Goal: Transaction & Acquisition: Purchase product/service

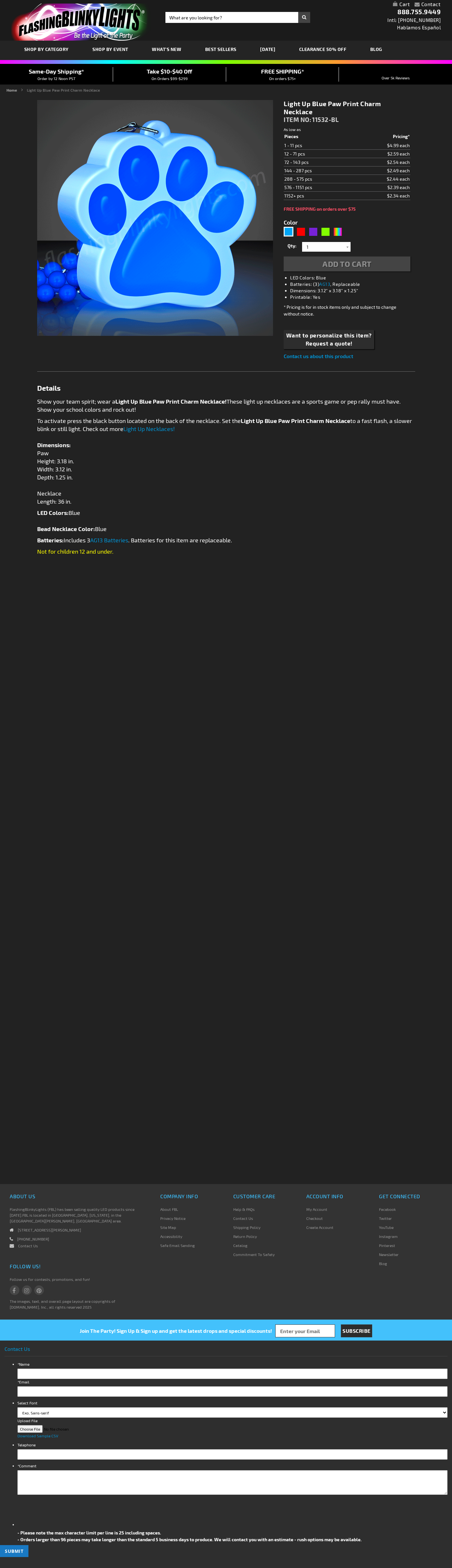
type input "5629"
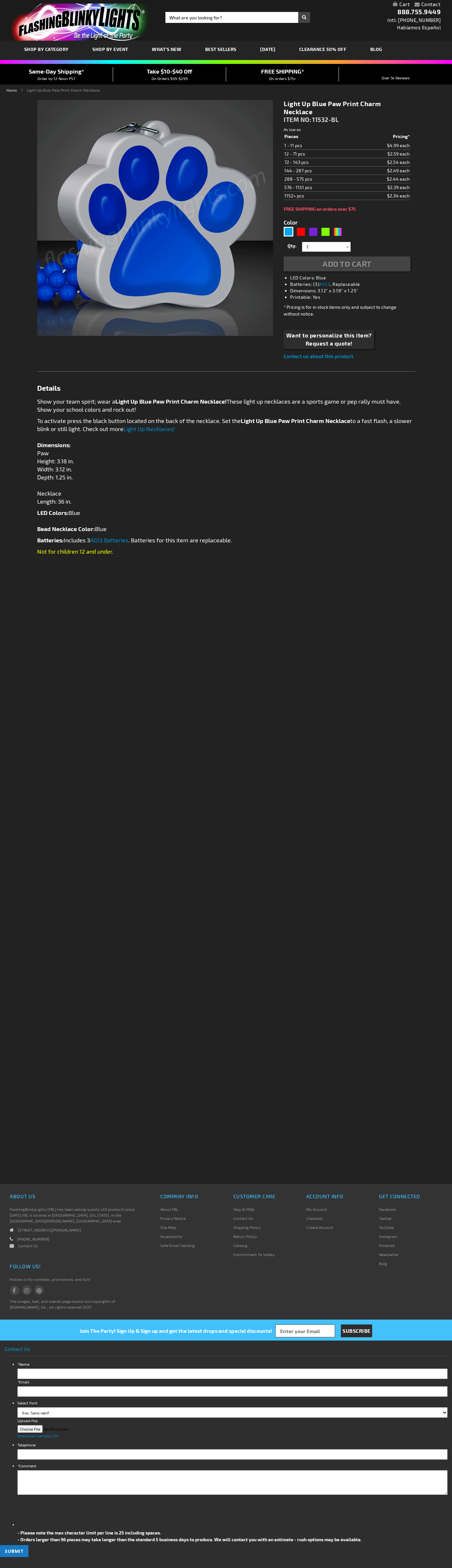
type input "5629"
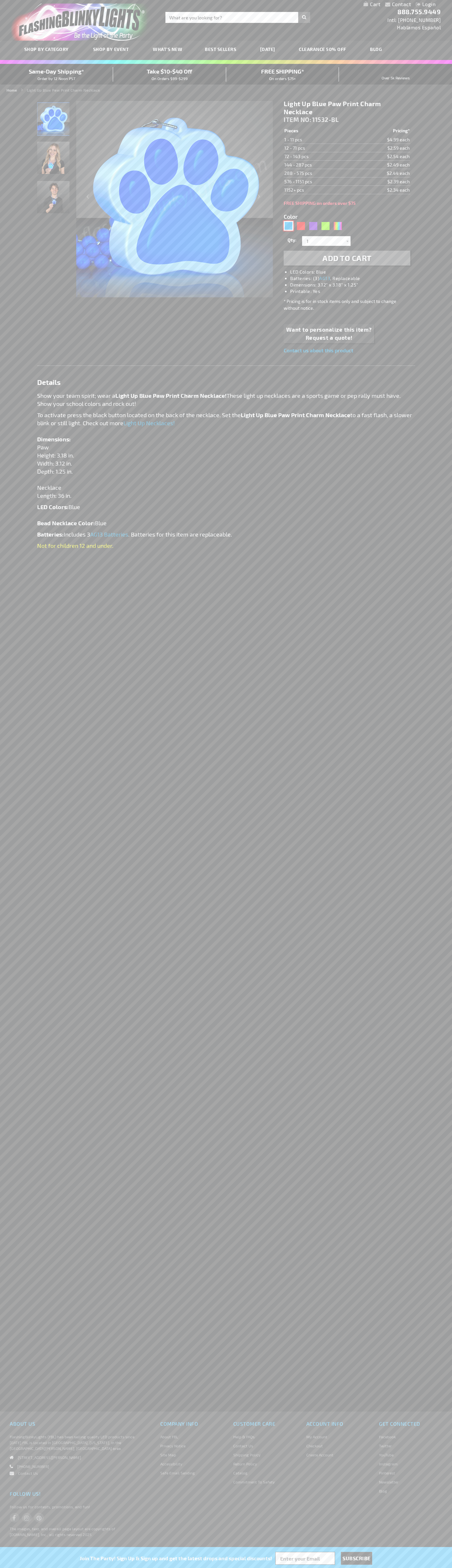
click at [288, 226] on div "Blue" at bounding box center [288, 226] width 10 height 10
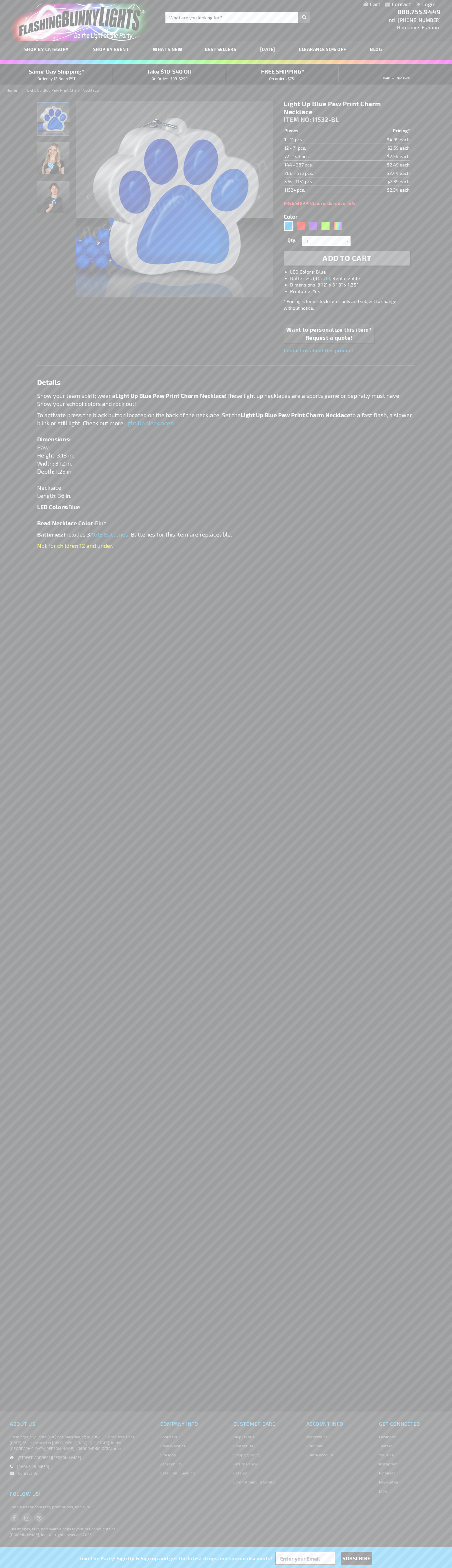
click at [347, 258] on span "Add to Cart" at bounding box center [347, 257] width 49 height 9
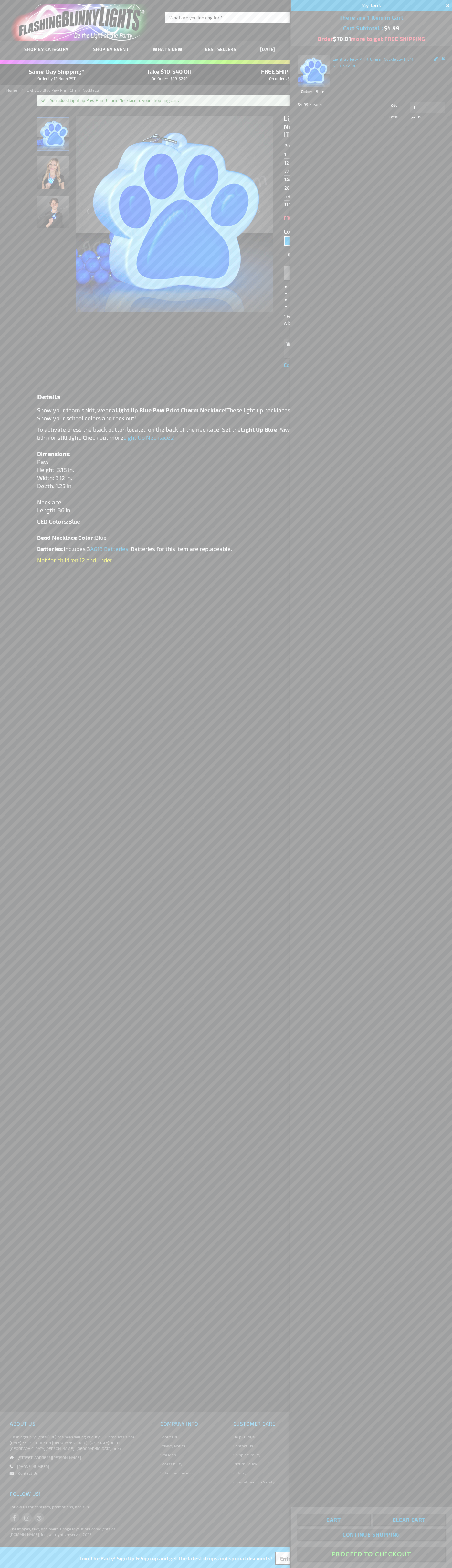
click at [371, 1554] on button "Proceed To Checkout" at bounding box center [371, 1554] width 148 height 15
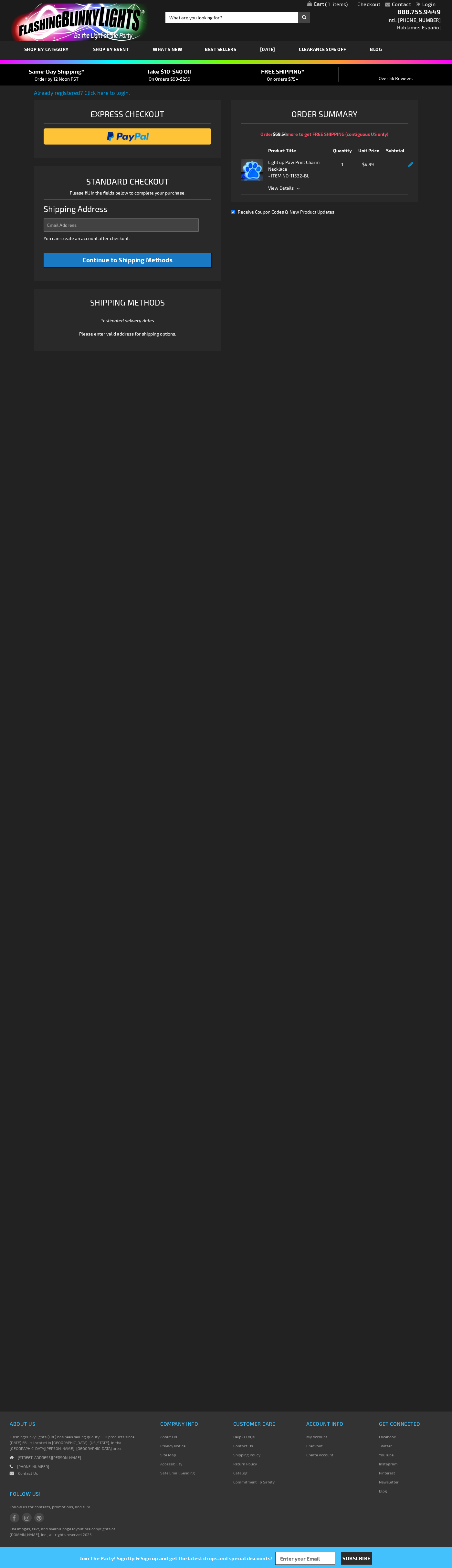
select select "US"
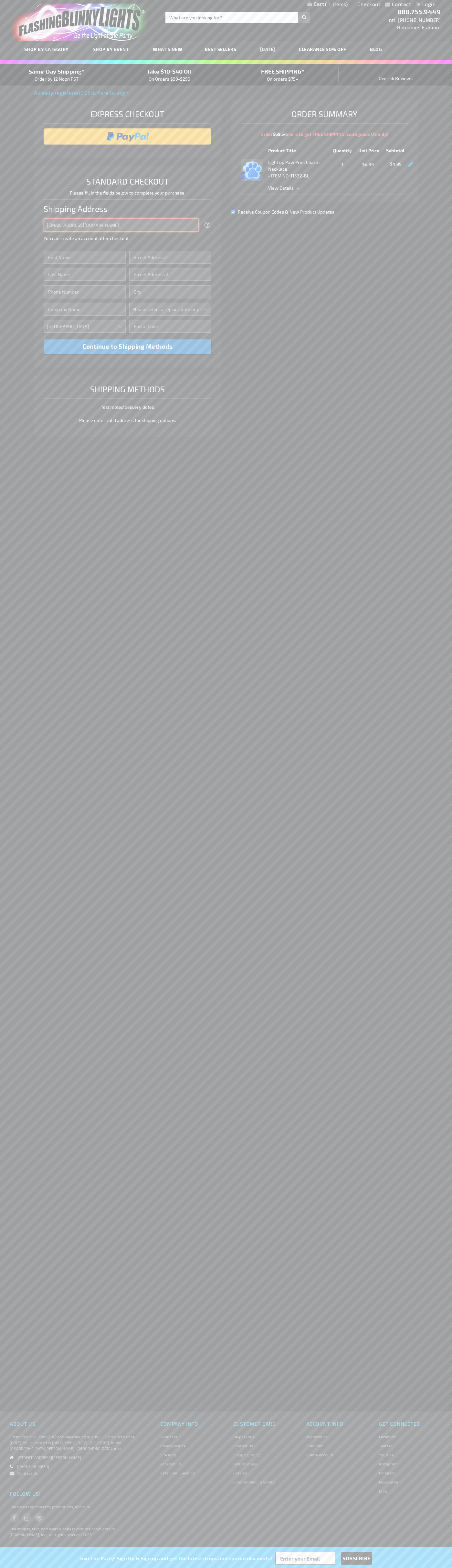
type input "johnsmith005@storebotmail.joonix.net"
type input "John"
type input "2332 Galiano Street"
type input "First floor"
type input "coral gables"
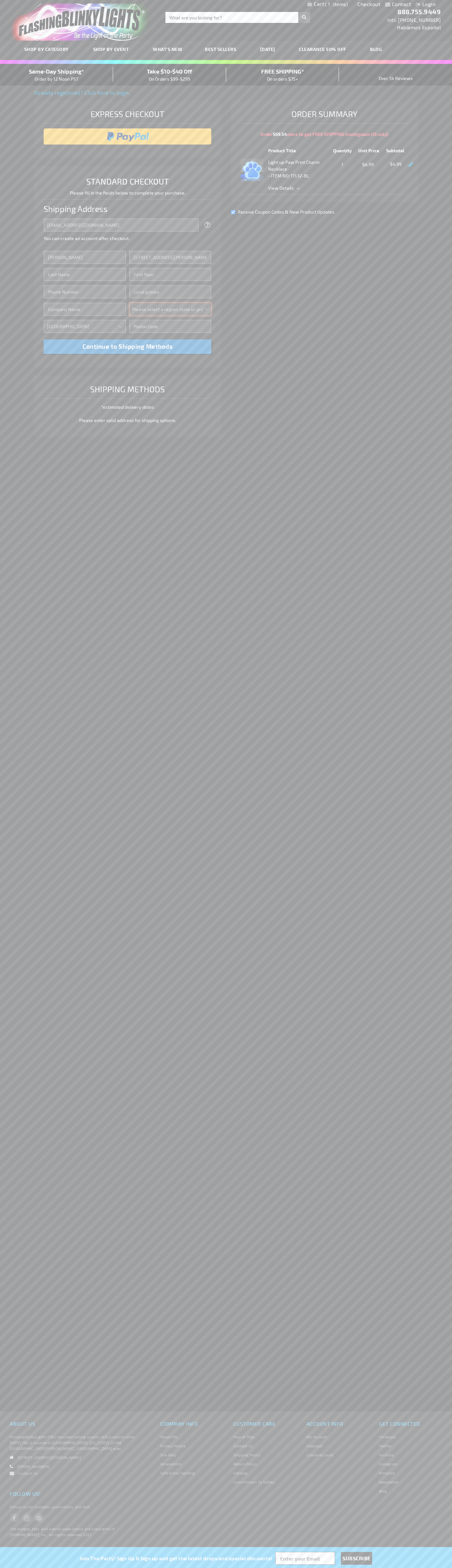
select select "18"
type input "33134"
type input "Smith"
type input "6502530000"
type input "John Smith"
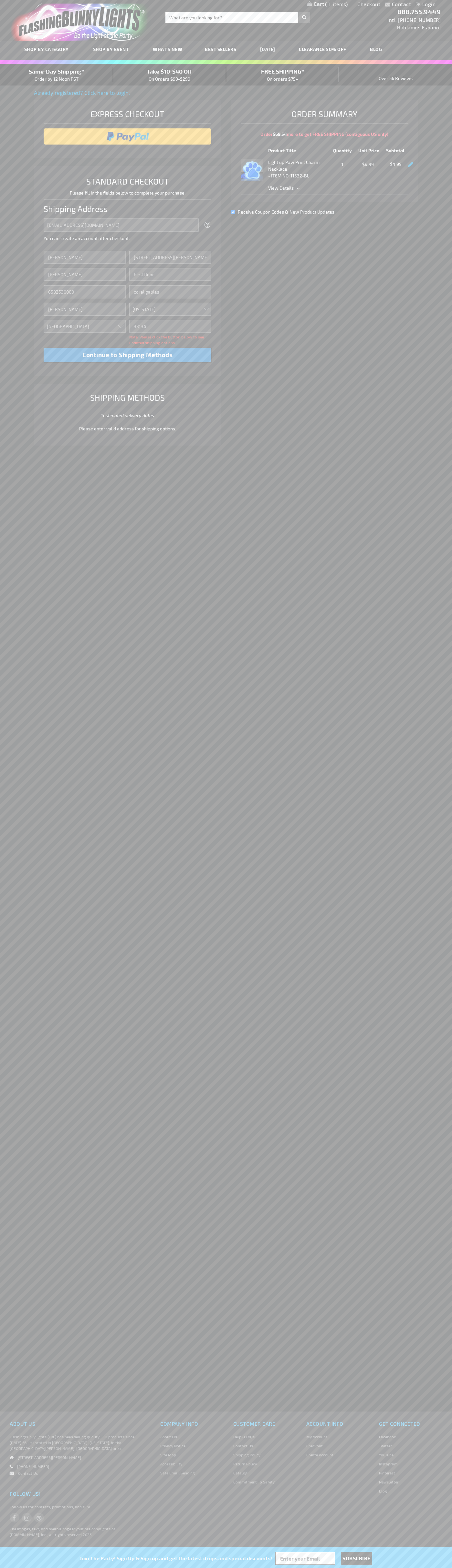
click at [57, 75] on div "Same-Day Shipping* Order by 12 Noon PST" at bounding box center [57, 74] width 113 height 15
click at [127, 136] on input "image" at bounding box center [127, 136] width 161 height 13
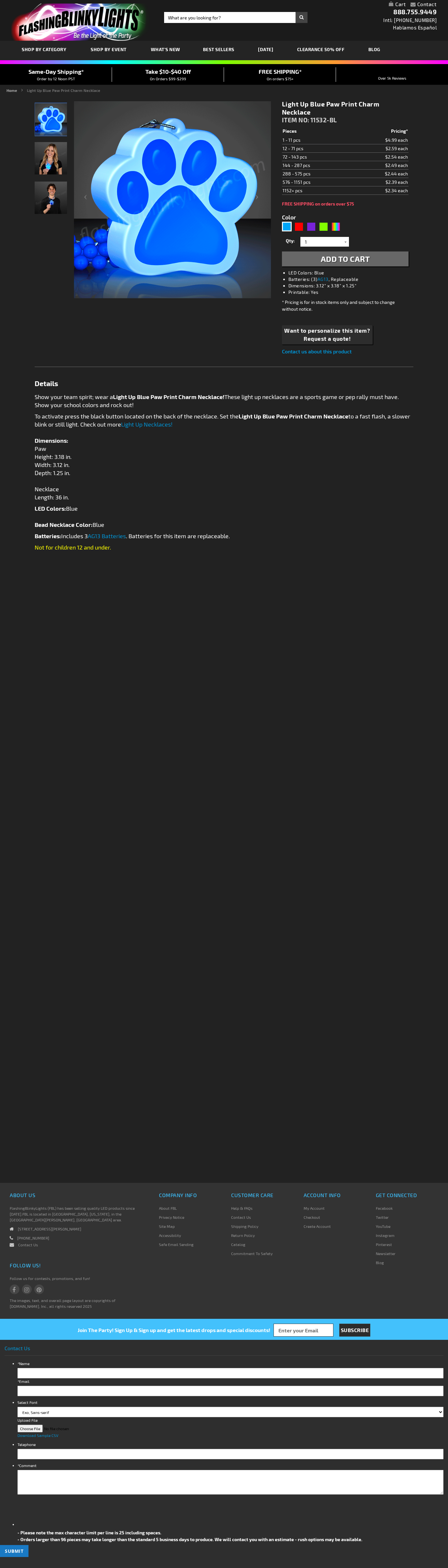
type input "5629"
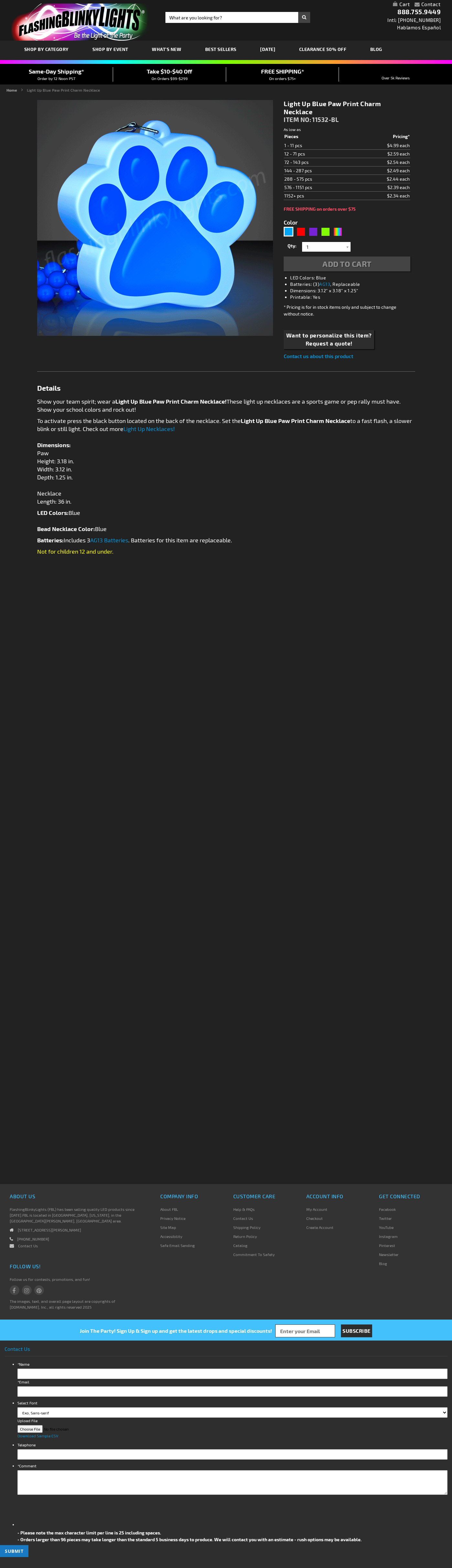
type input "5629"
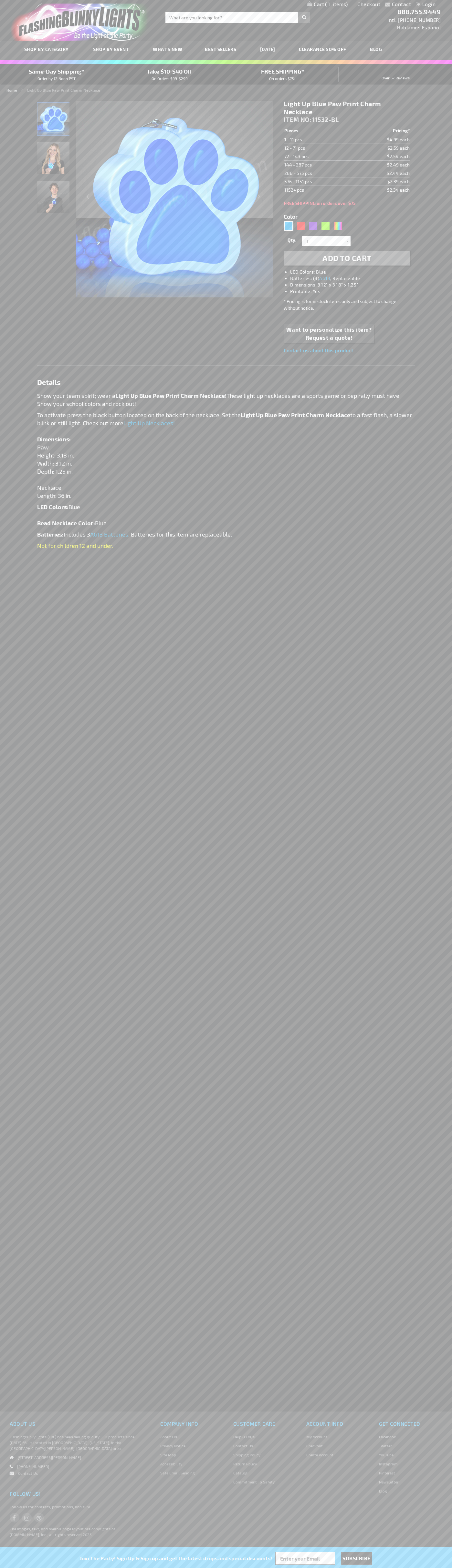
click at [327, 4] on span "1" at bounding box center [336, 4] width 23 height 6
